Goal: Book appointment/travel/reservation

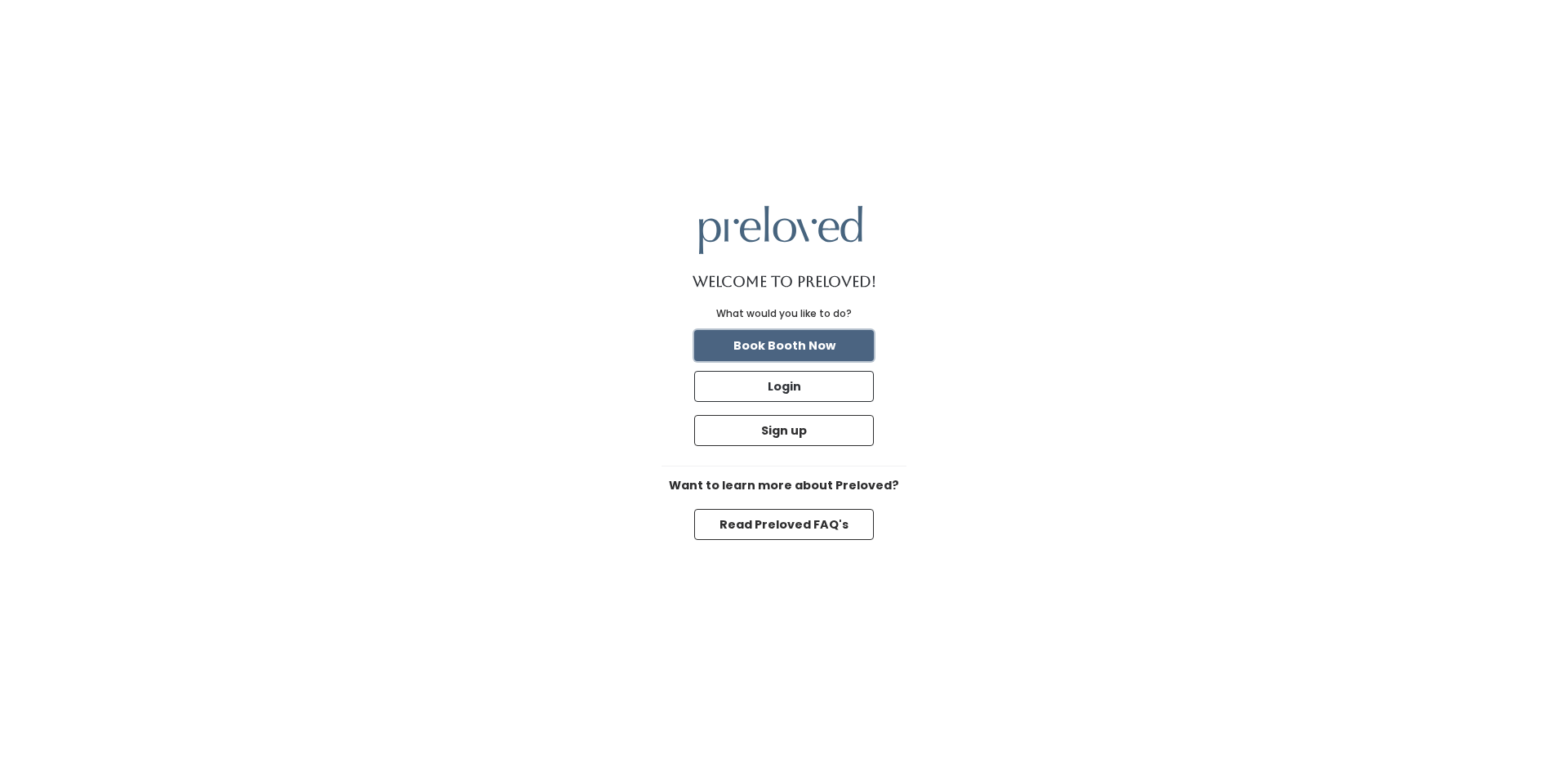
click at [807, 353] on button "Book Booth Now" at bounding box center [784, 346] width 180 height 31
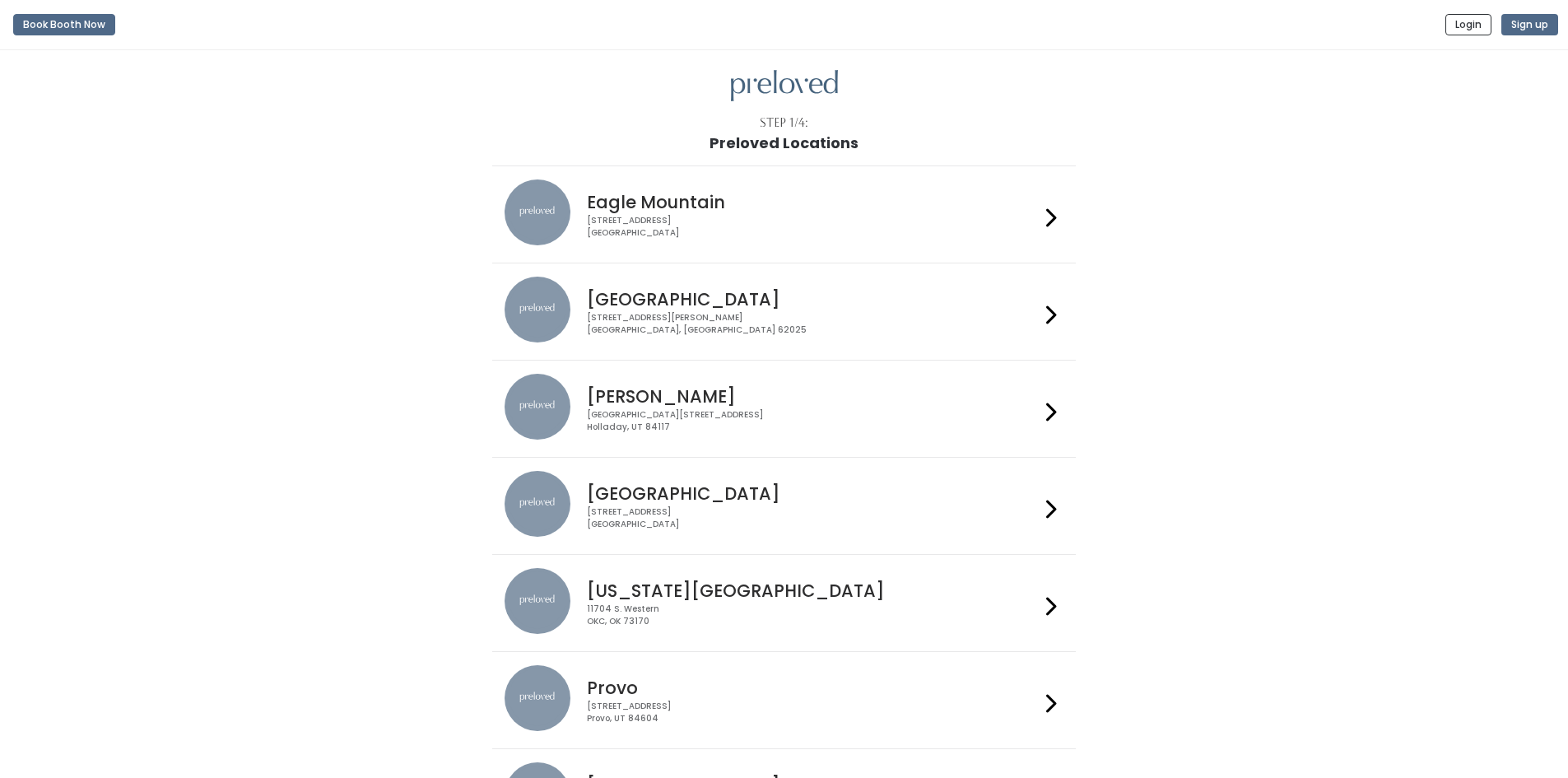
click at [810, 349] on li "Edwardsville 1500 Troy Road, Unit A‑B Edwardsville, IL 62025" at bounding box center [784, 311] width 583 height 97
click at [1037, 315] on div "1500 Troy Road, Unit A‑B Edwardsville, IL 62025" at bounding box center [813, 324] width 452 height 24
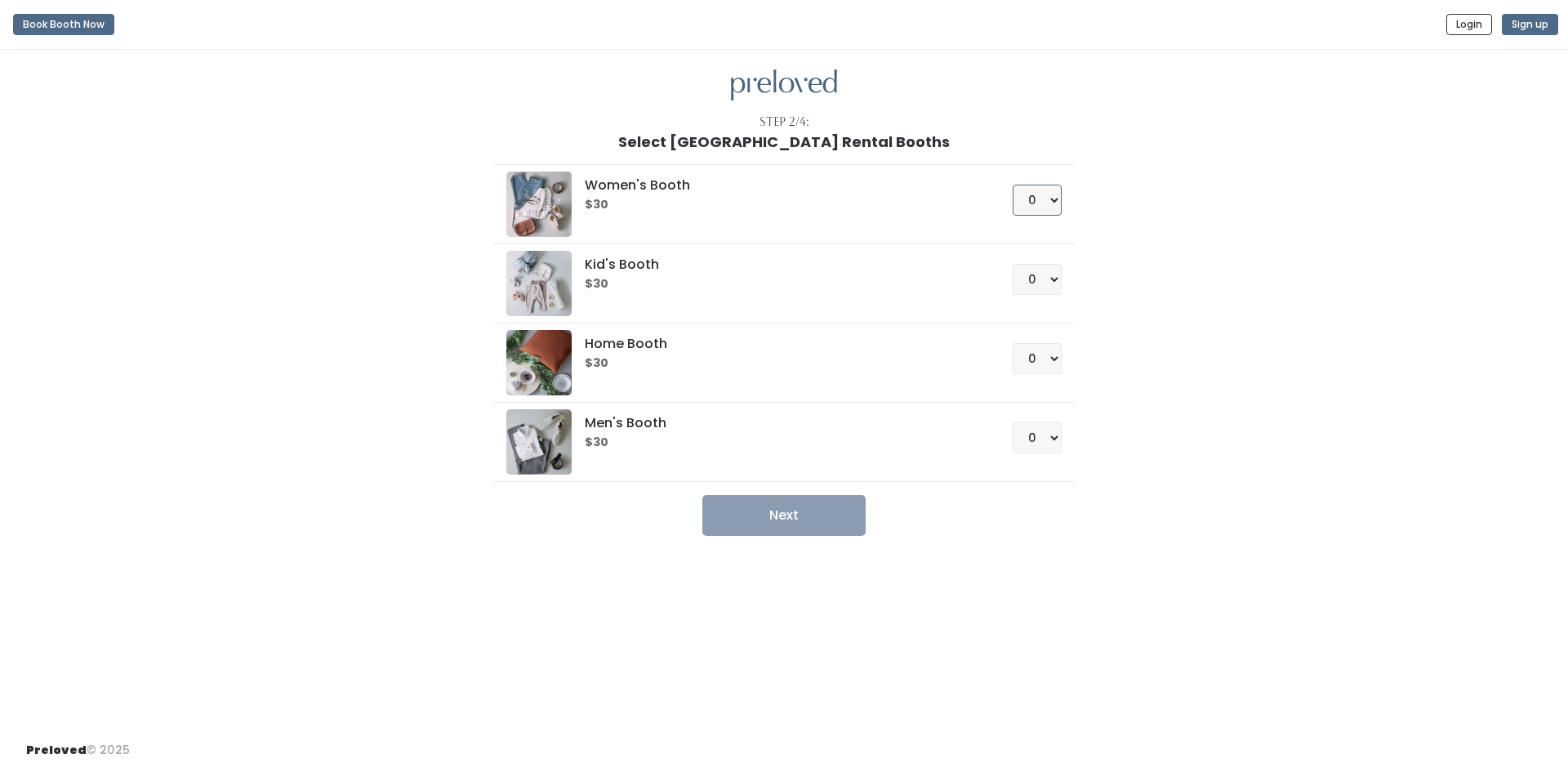
click at [1037, 206] on select "0 1 2 3 4" at bounding box center [1038, 200] width 49 height 31
select select "1"
click at [1013, 184] on select "0 1 2 3 4" at bounding box center [1038, 200] width 49 height 31
click at [797, 518] on button "Next" at bounding box center [784, 515] width 163 height 41
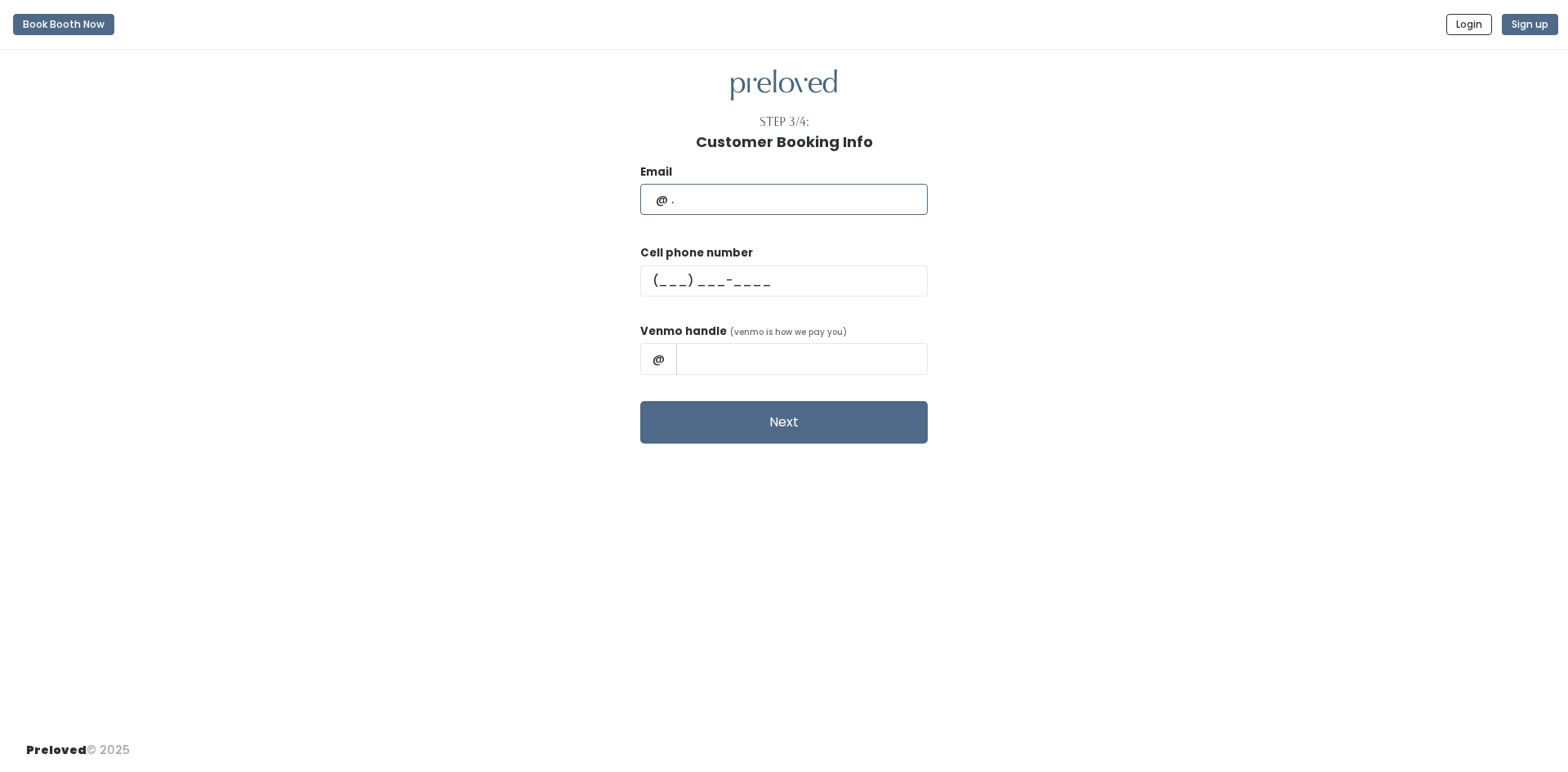
click at [747, 187] on input "text" at bounding box center [784, 199] width 287 height 31
type input "geeg7@hotmail.com"
click at [788, 268] on input "text" at bounding box center [784, 281] width 287 height 31
type input "(618) 444-1733"
click at [831, 353] on input "text" at bounding box center [802, 359] width 252 height 31
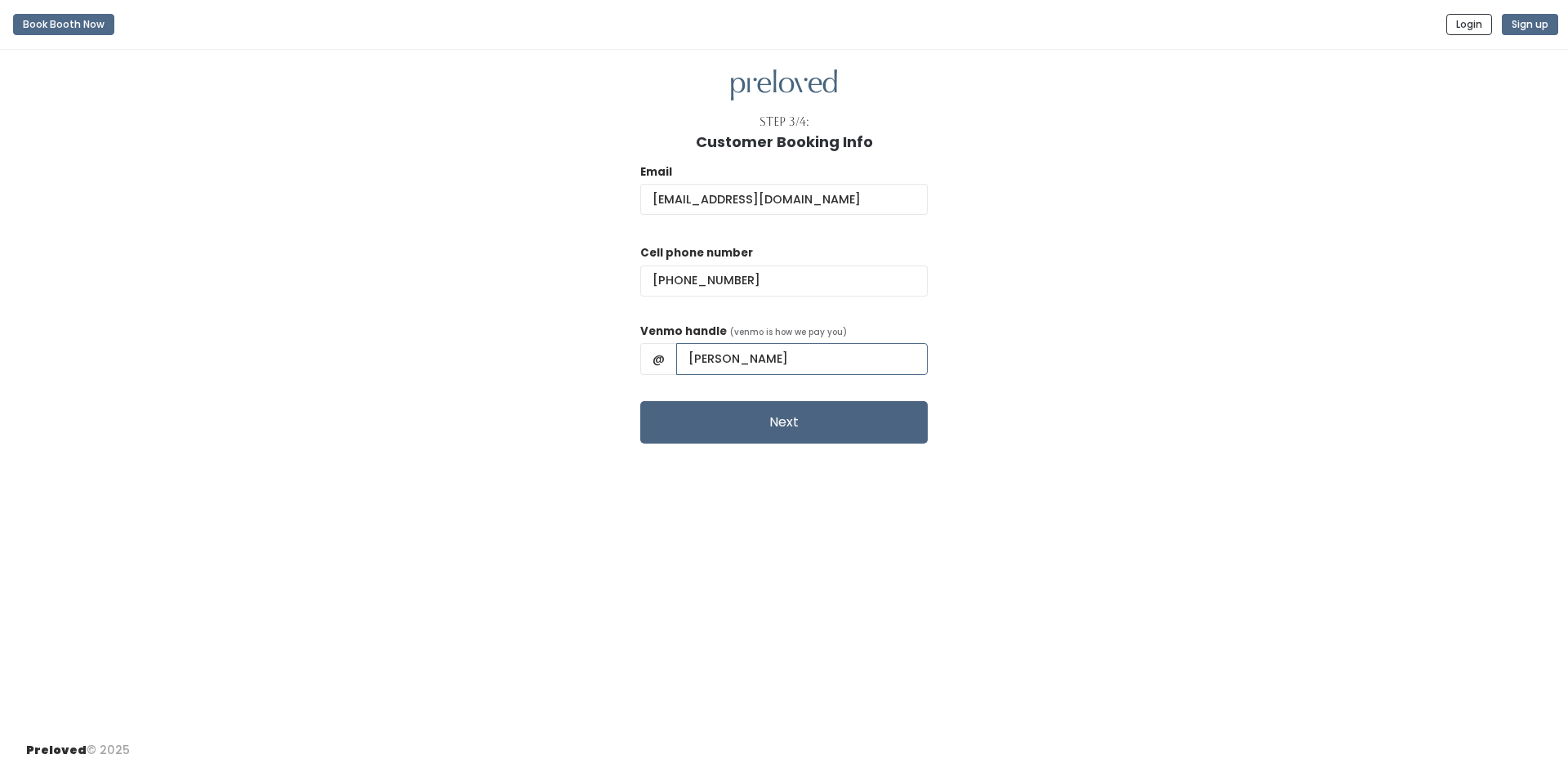
type input "Geeg-Smith"
click at [797, 424] on button "Next" at bounding box center [784, 422] width 287 height 43
click at [803, 416] on button "Next" at bounding box center [784, 422] width 287 height 43
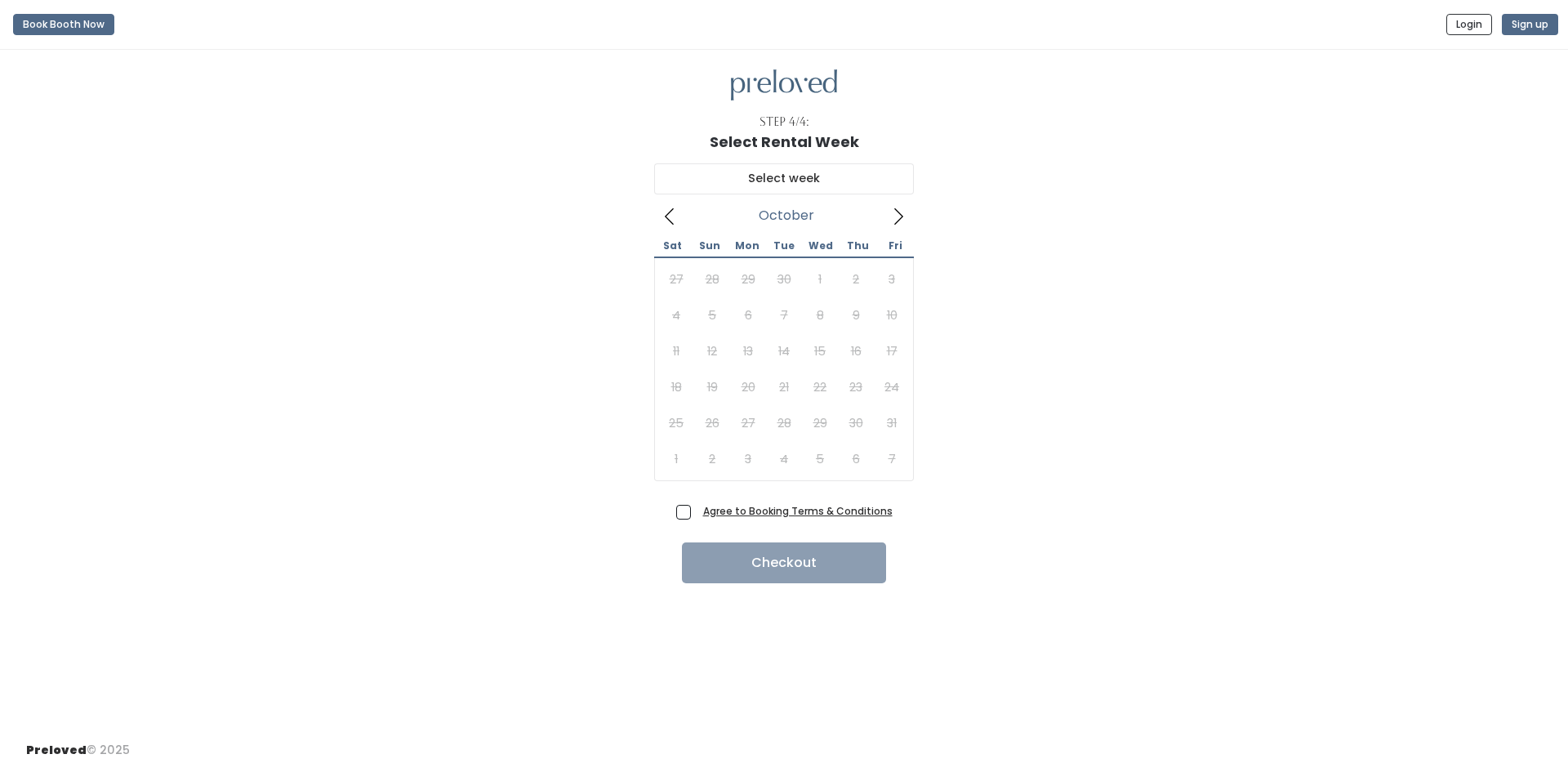
click at [898, 222] on icon at bounding box center [899, 216] width 18 height 18
type input "[DATE] to [DATE]"
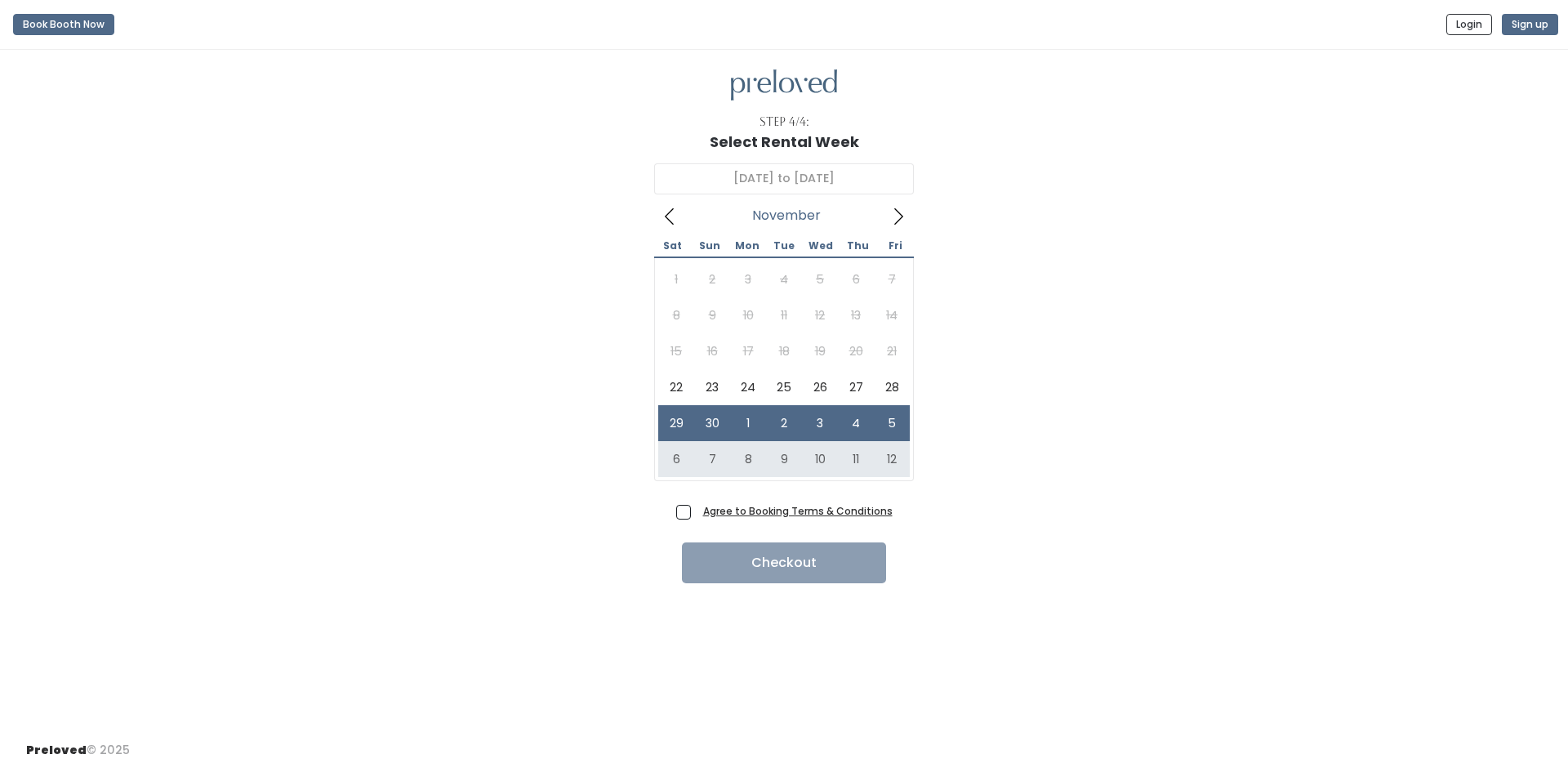
click at [696, 511] on span "Agree to Booking Terms & Conditions" at bounding box center [794, 510] width 196 height 16
click at [696, 511] on input "Agree to Booking Terms & Conditions" at bounding box center [702, 507] width 11 height 11
checkbox input "true"
click at [842, 560] on button "Checkout" at bounding box center [784, 562] width 204 height 41
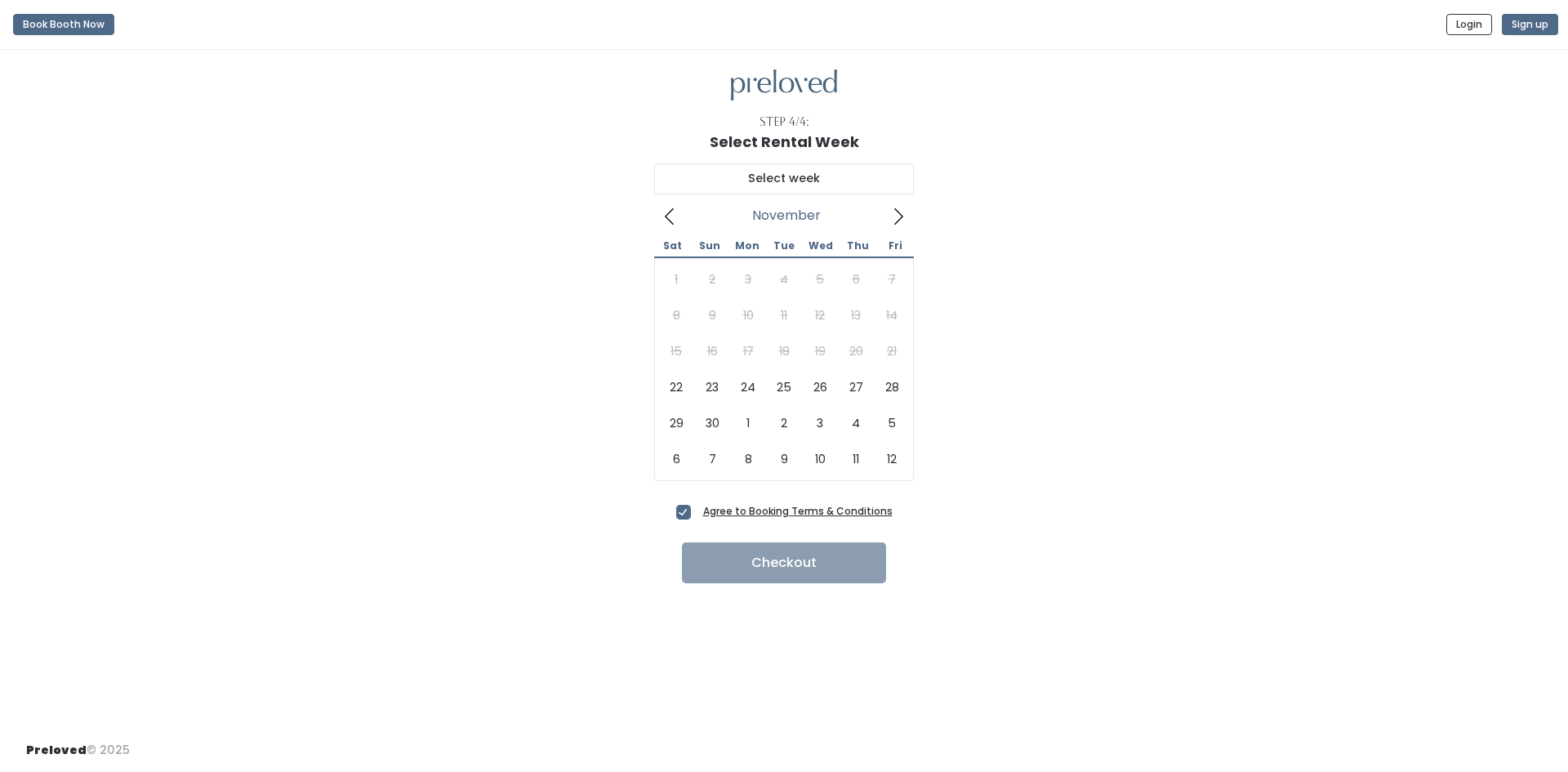
click at [902, 215] on icon at bounding box center [899, 216] width 9 height 16
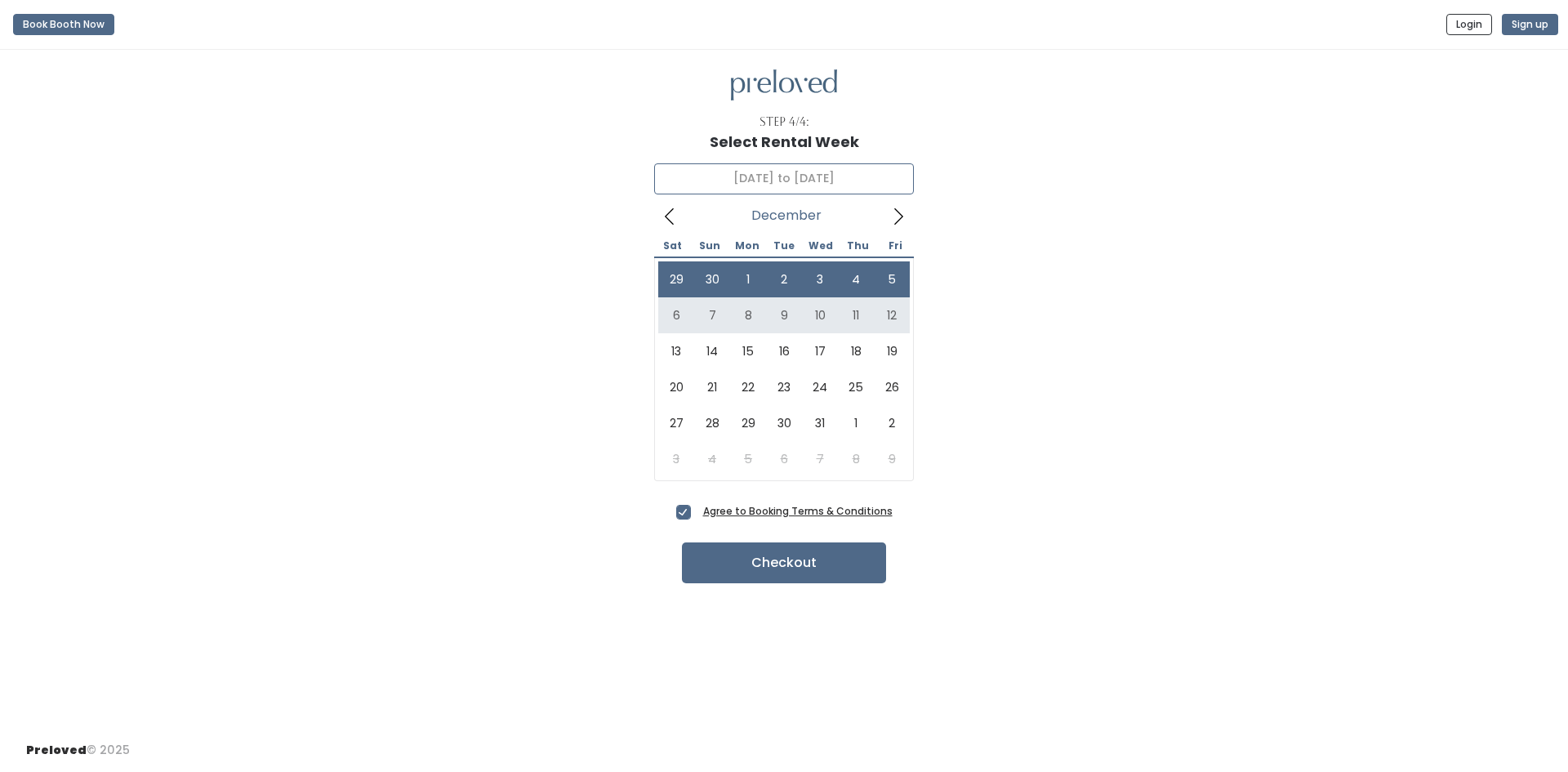
type input "December 6 to December 12"
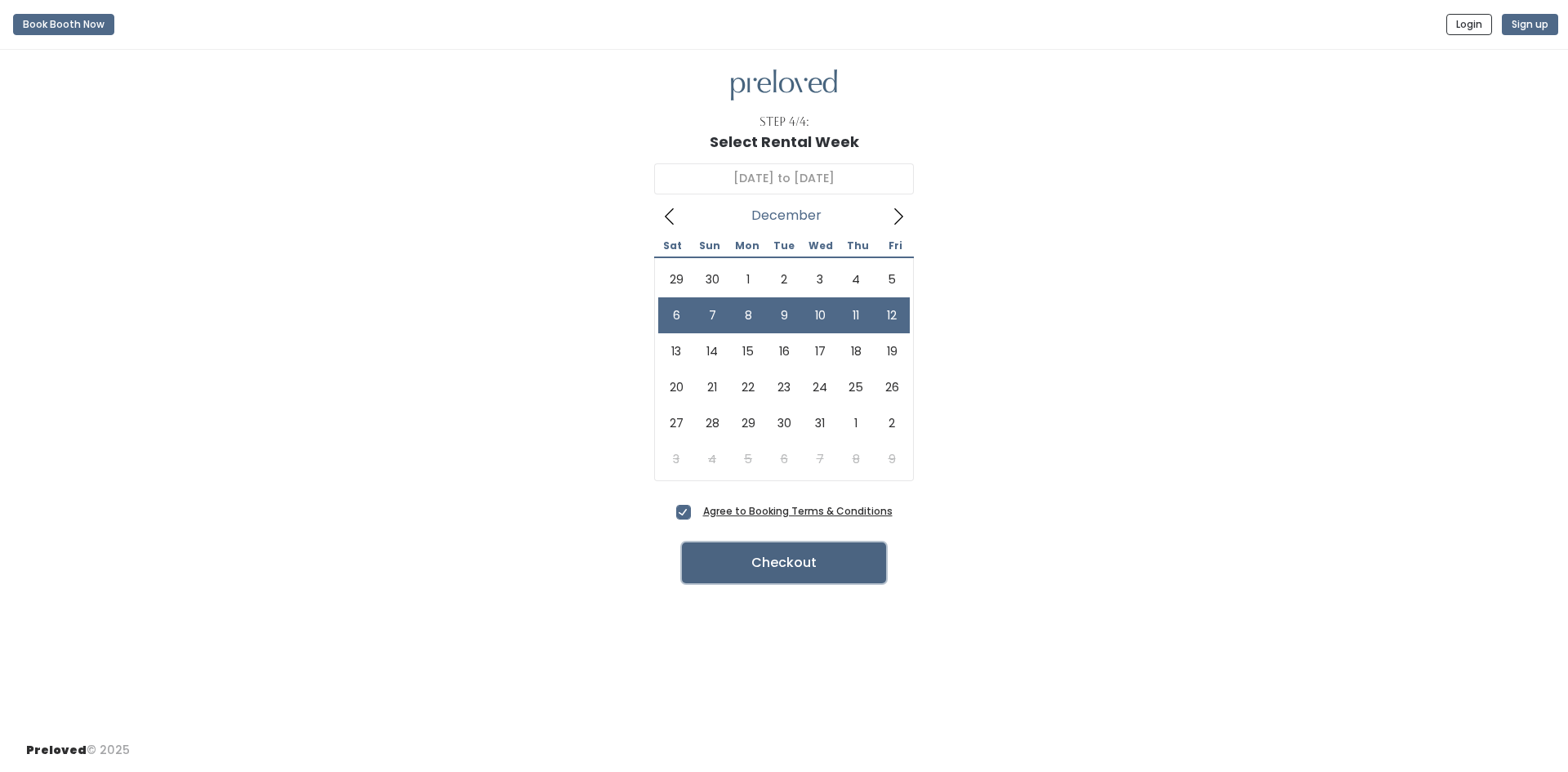
click at [836, 563] on button "Checkout" at bounding box center [784, 562] width 204 height 41
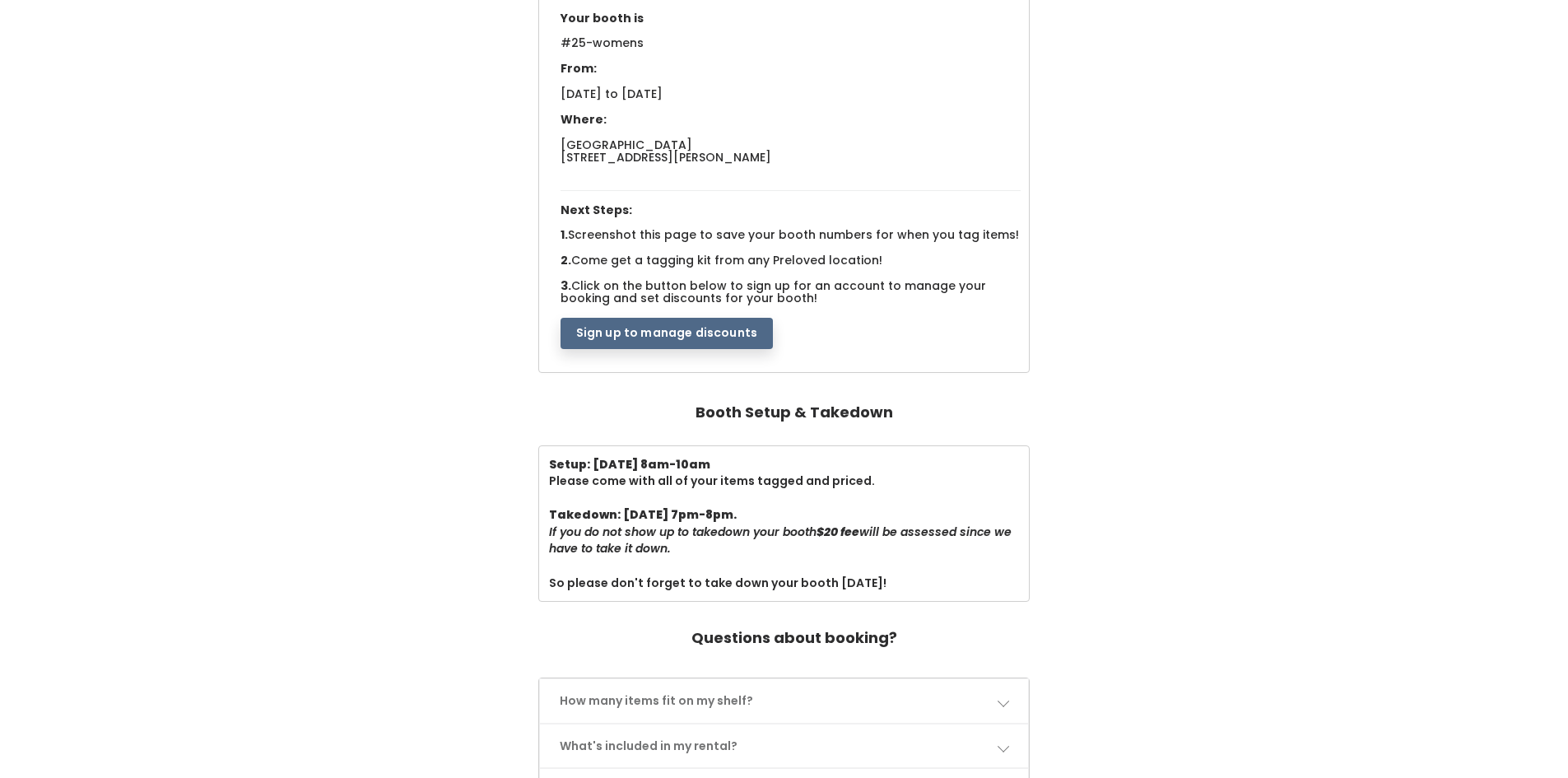
scroll to position [82, 0]
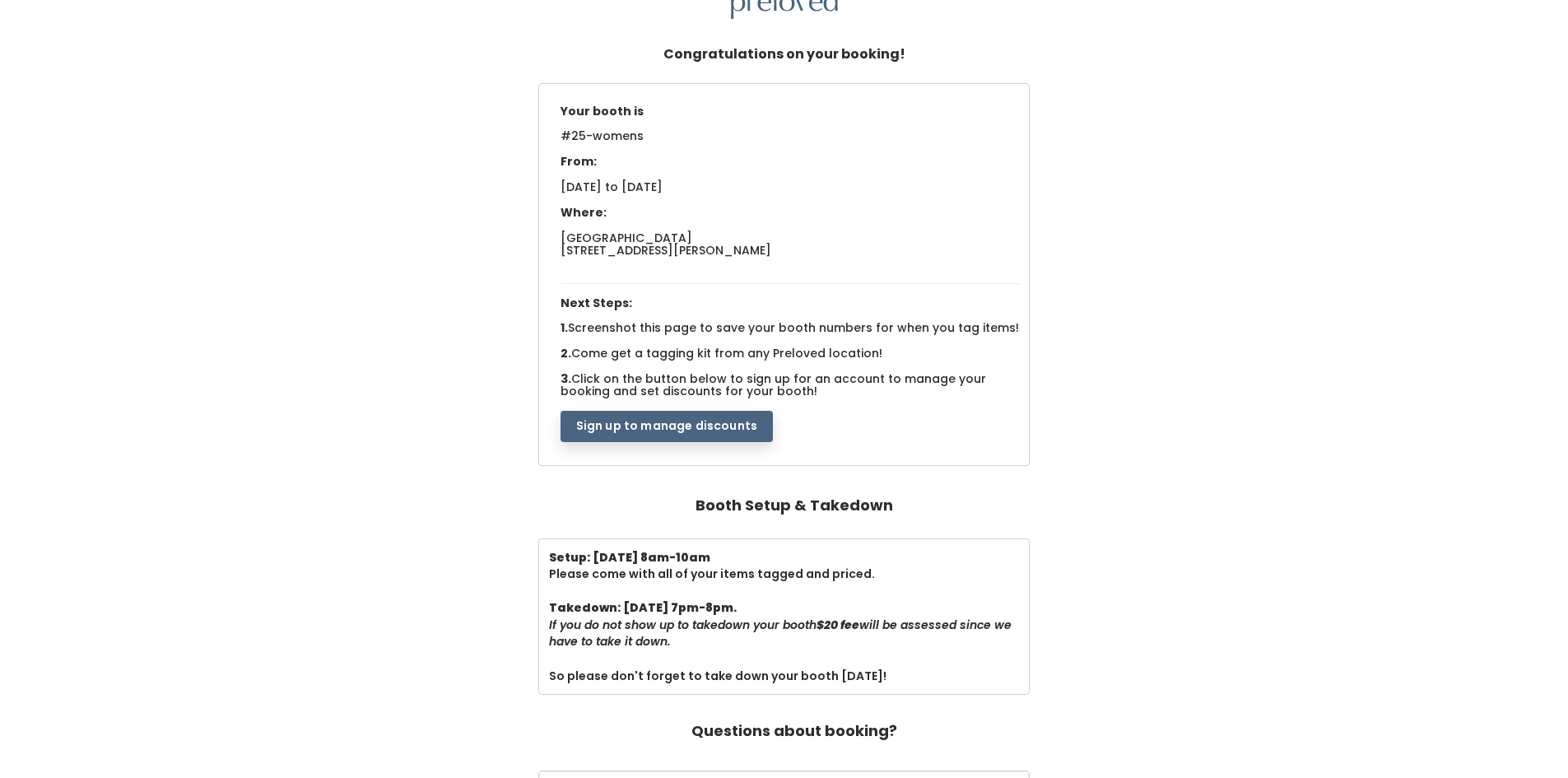
click at [712, 427] on button "Sign up to manage discounts" at bounding box center [666, 427] width 212 height 31
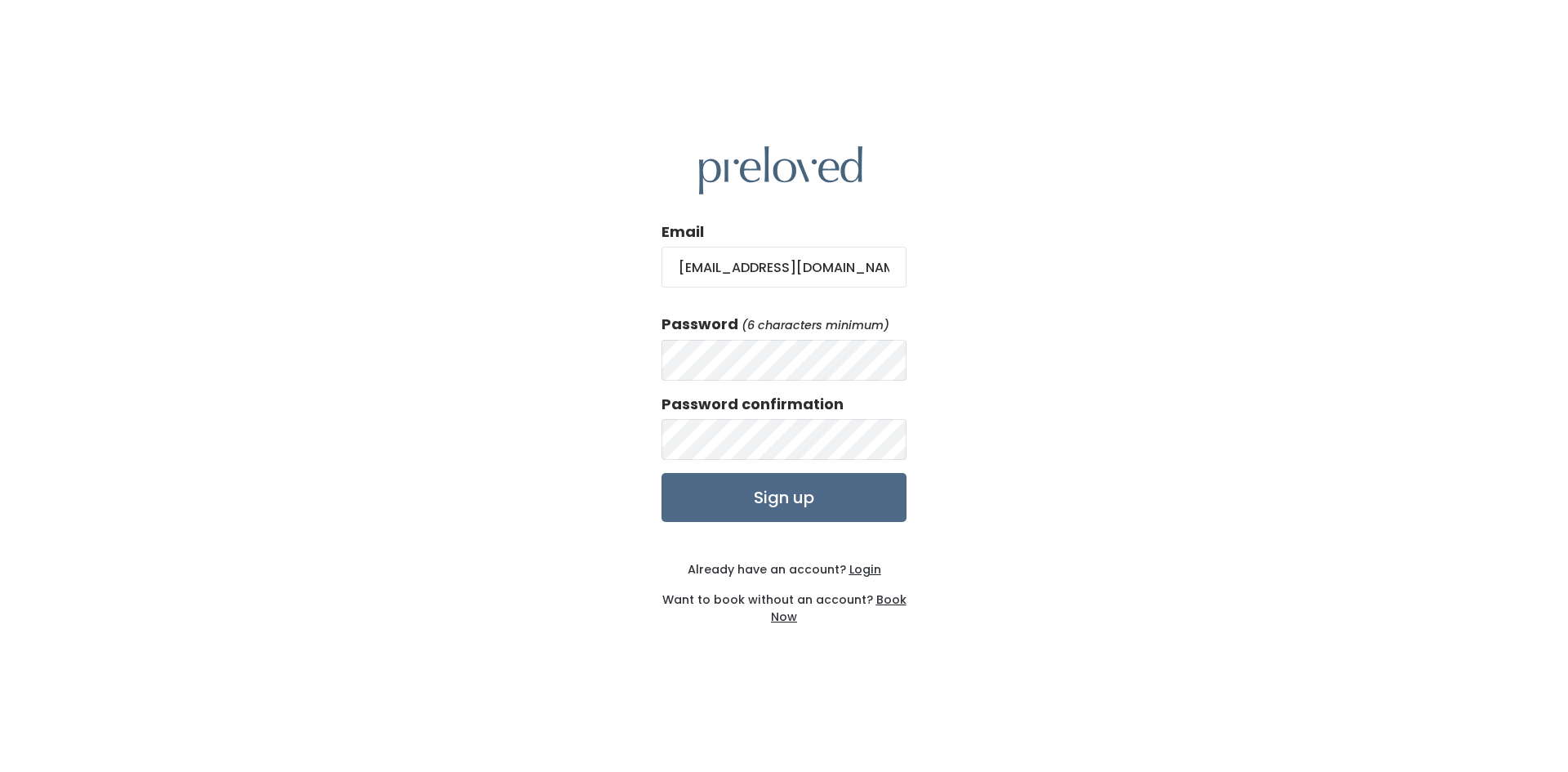
type input "geeg7@hotmail.com"
click at [808, 509] on input "Sign up" at bounding box center [784, 497] width 245 height 49
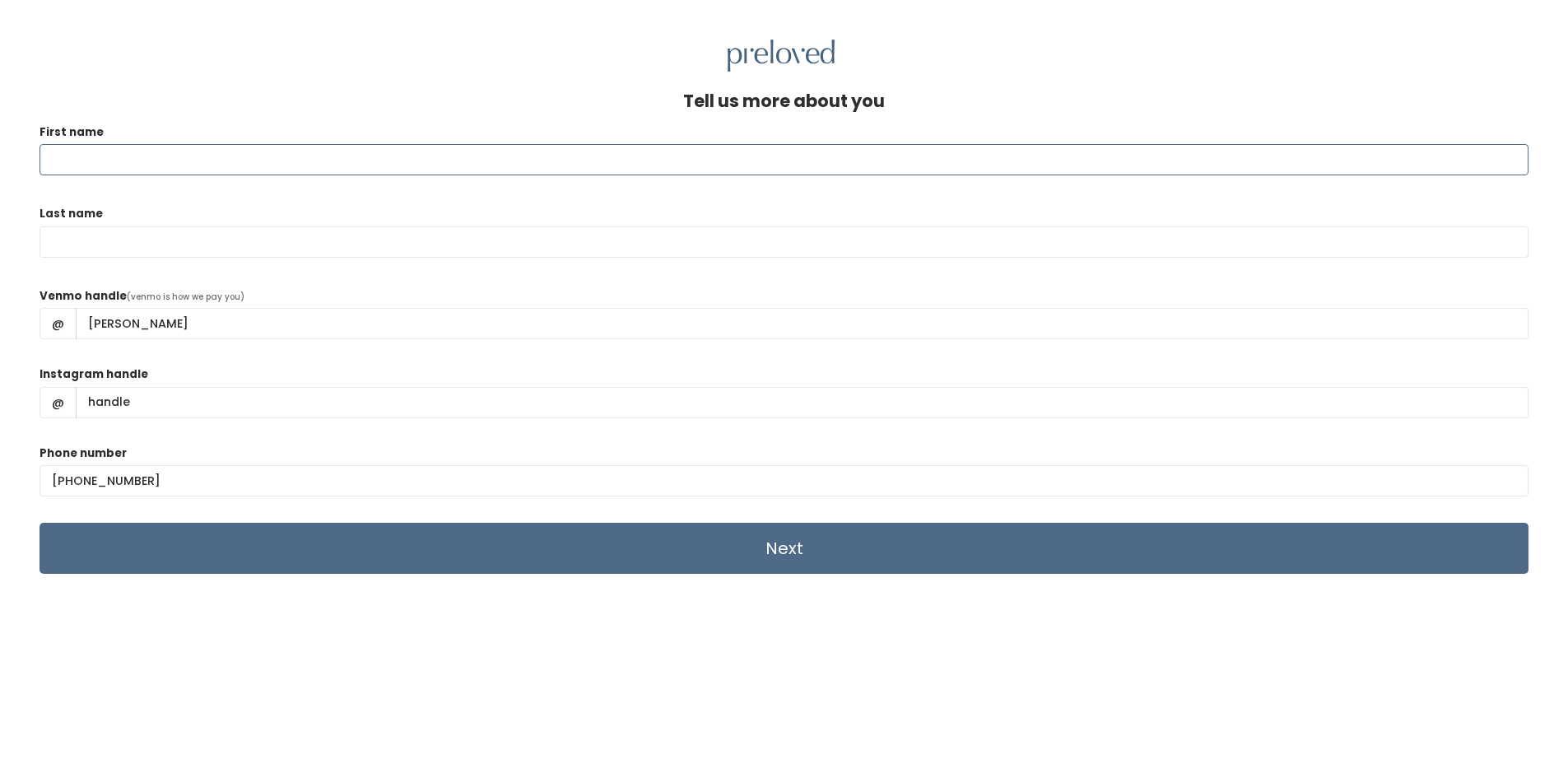
click at [125, 166] on input "First name" at bounding box center [784, 160] width 1489 height 31
type input "[PERSON_NAME]"
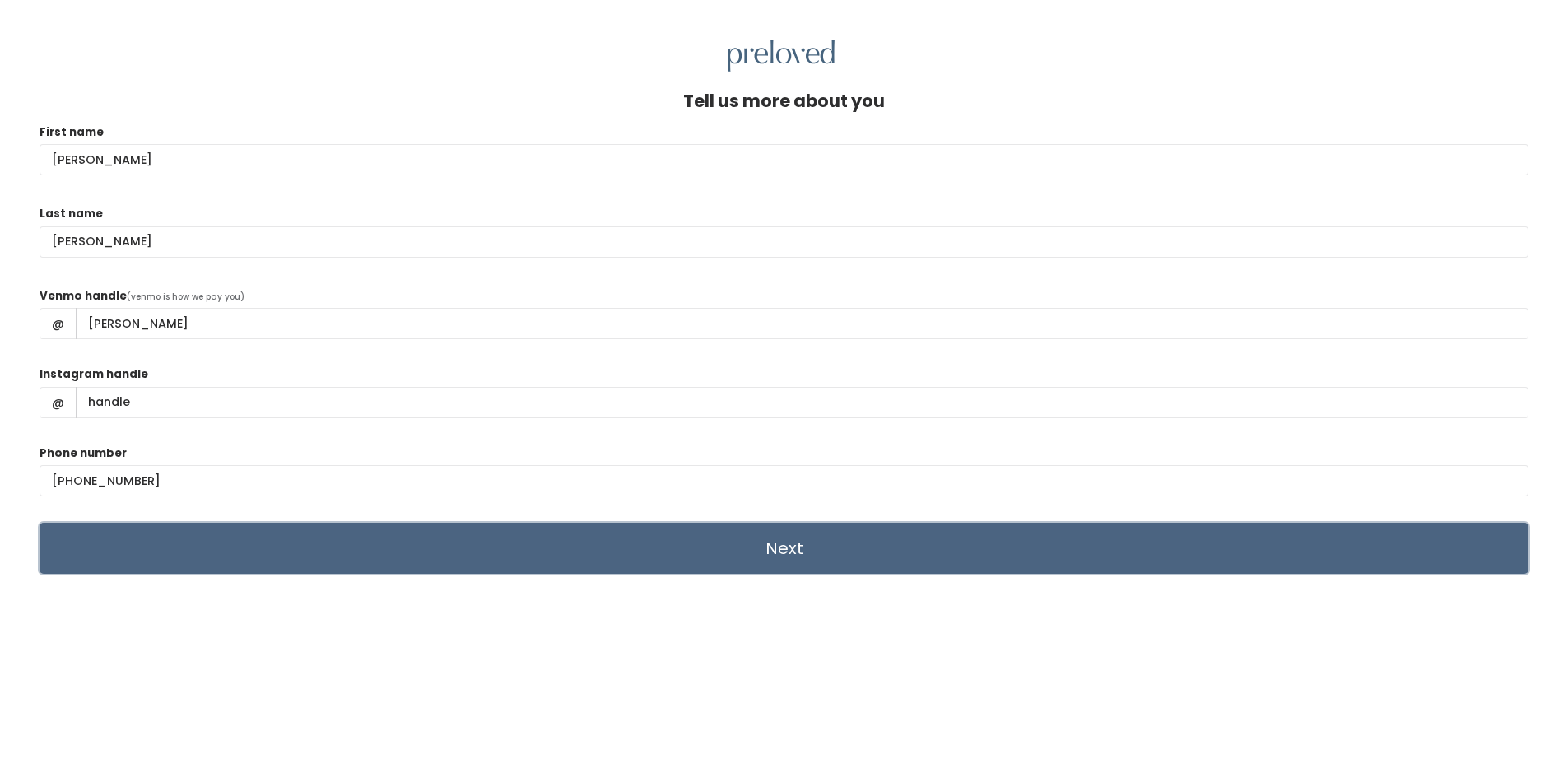
click at [515, 561] on input "Next" at bounding box center [784, 547] width 1489 height 51
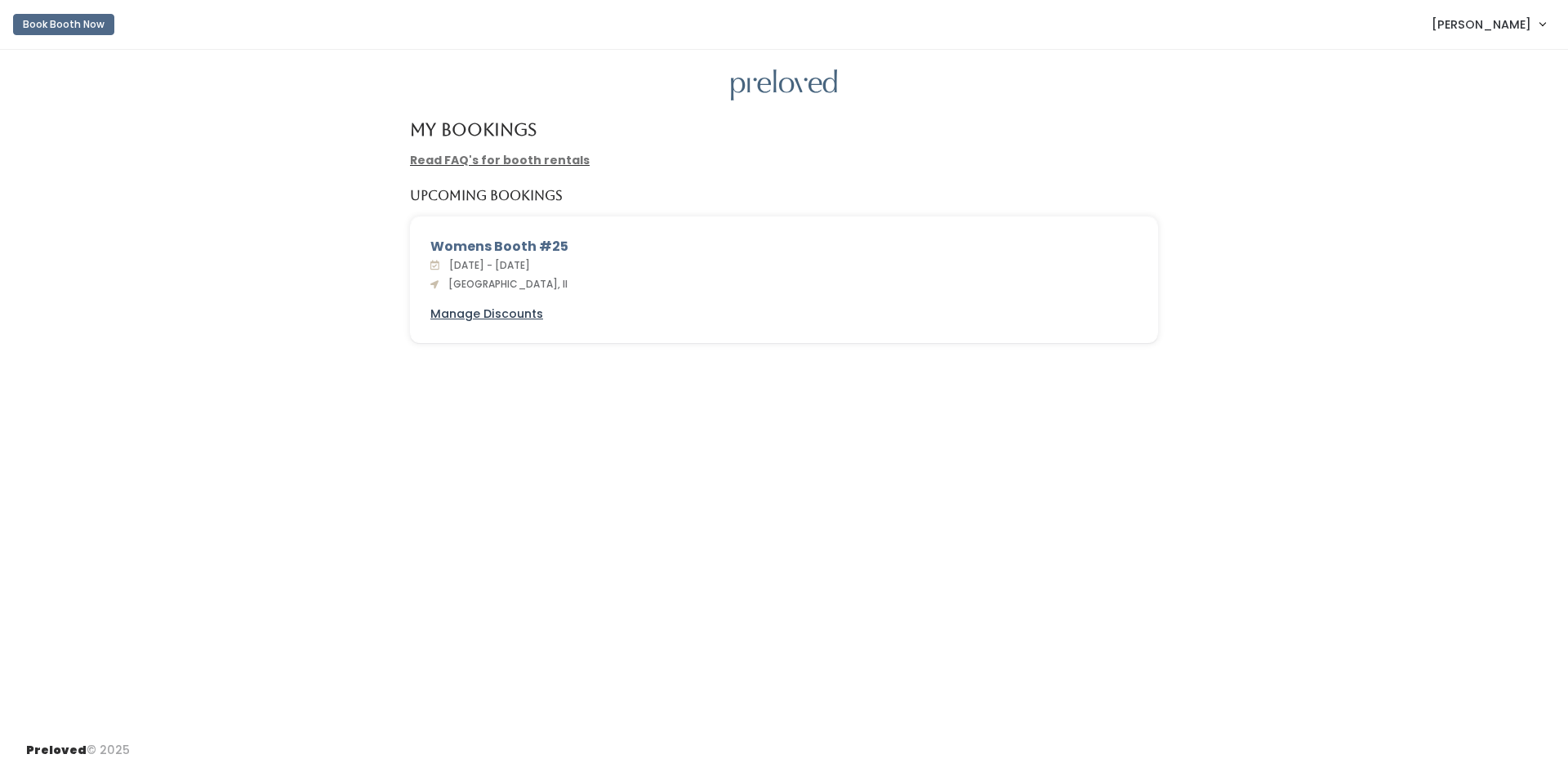
click at [508, 316] on u "Manage Discounts" at bounding box center [486, 314] width 112 height 16
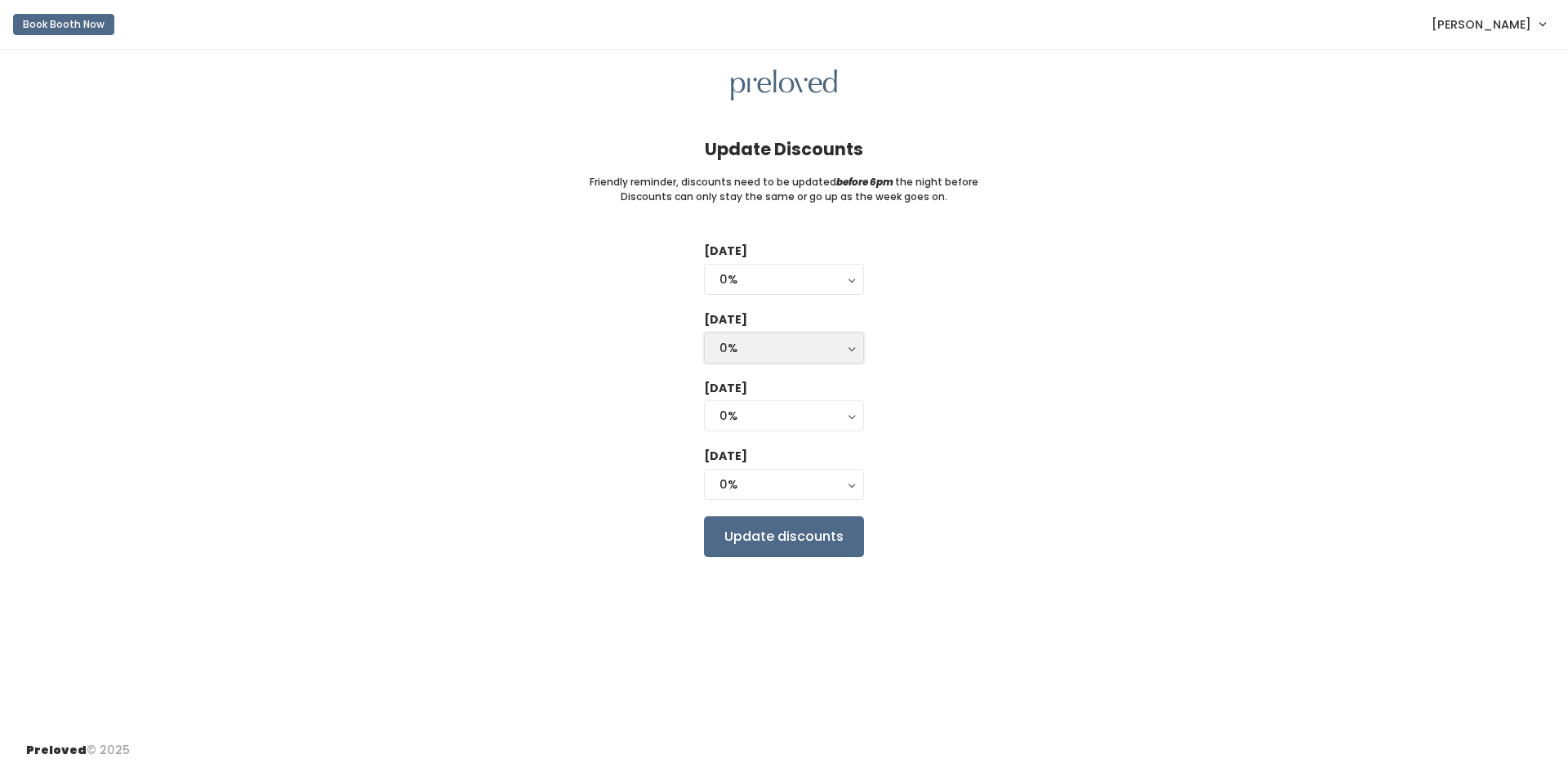
click at [844, 353] on div "0%" at bounding box center [783, 348] width 129 height 18
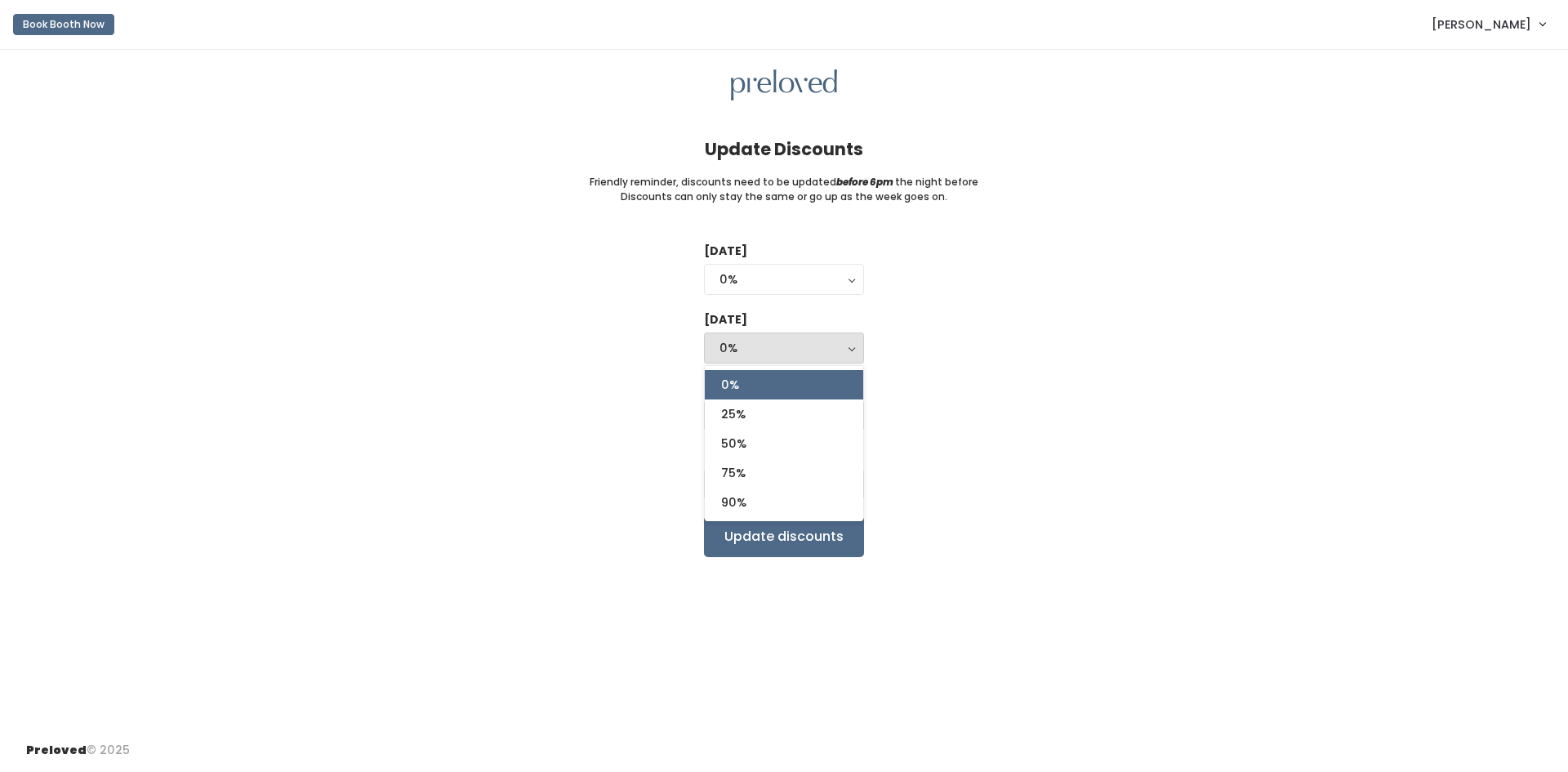
click at [901, 359] on div "[DATE] 0% 25% 50% 75% 90% 0% [DATE] 0% 25% 50% 75% 90% 0% 0% 25% 50% 75% 90% [D…" at bounding box center [784, 400] width 1516 height 314
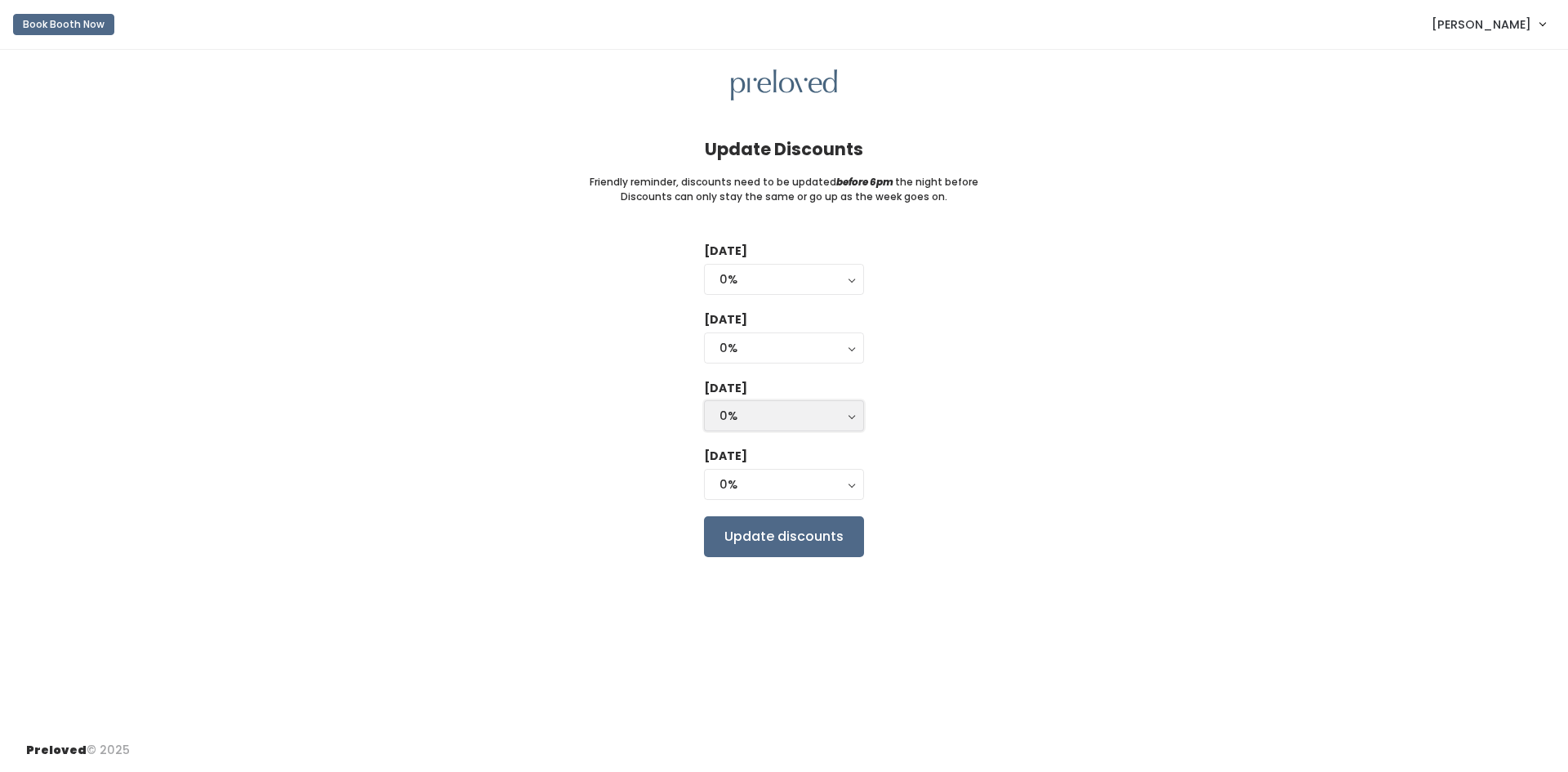
click at [851, 414] on button "0%" at bounding box center [783, 415] width 160 height 31
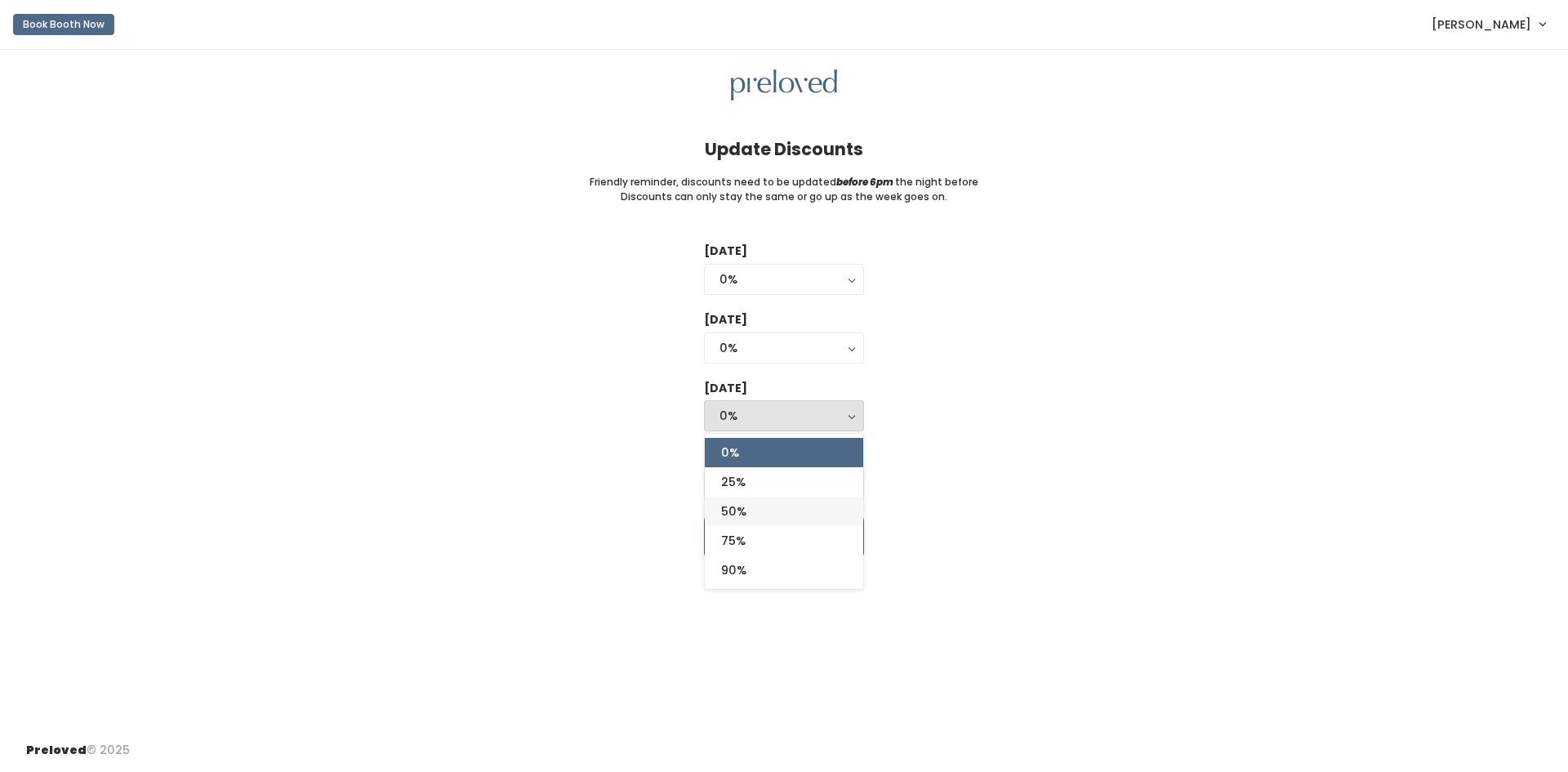
click at [809, 507] on link "50%" at bounding box center [784, 511] width 159 height 29
select select "50%"
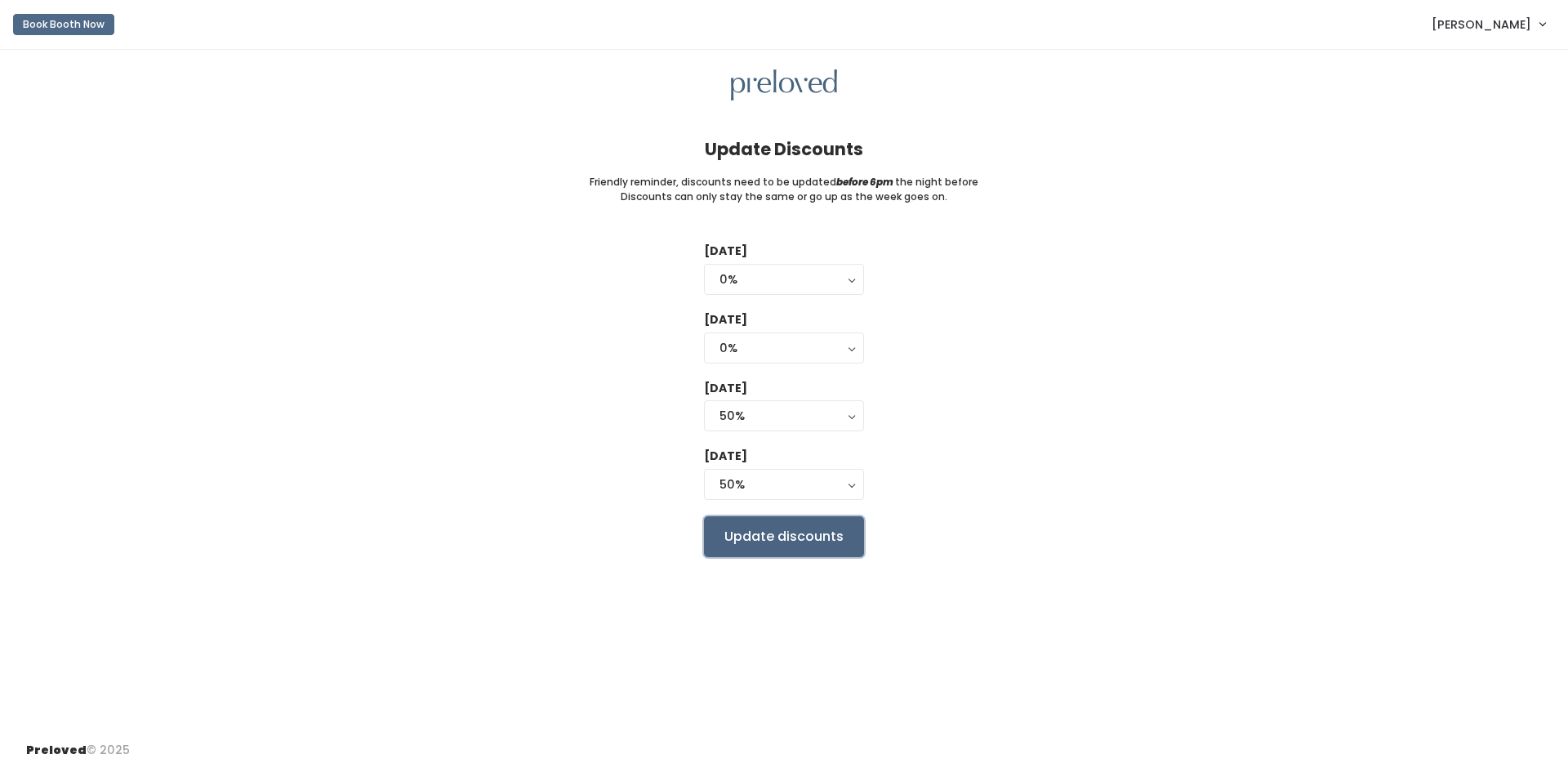
click at [828, 544] on input "Update discounts" at bounding box center [783, 537] width 160 height 41
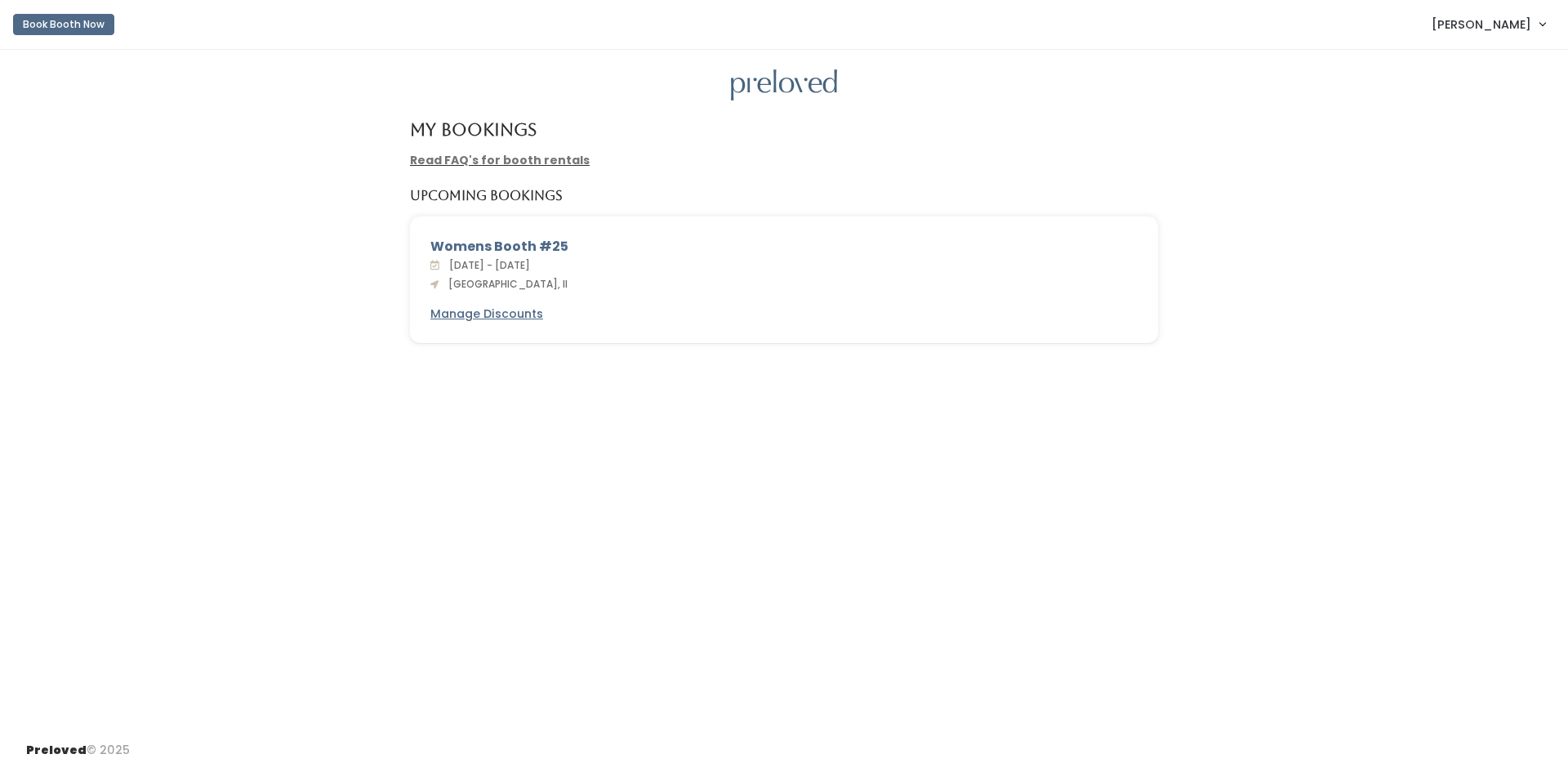
click at [1501, 35] on link "[PERSON_NAME]" at bounding box center [1489, 24] width 146 height 35
click at [1507, 61] on link "My bookings" at bounding box center [1488, 65] width 146 height 29
